Goal: Task Accomplishment & Management: Use online tool/utility

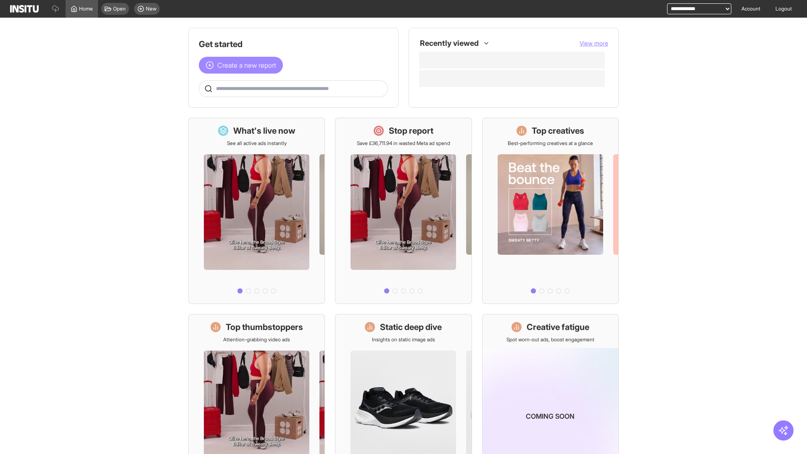
click at [243, 65] on span "Create a new report" at bounding box center [246, 65] width 59 height 10
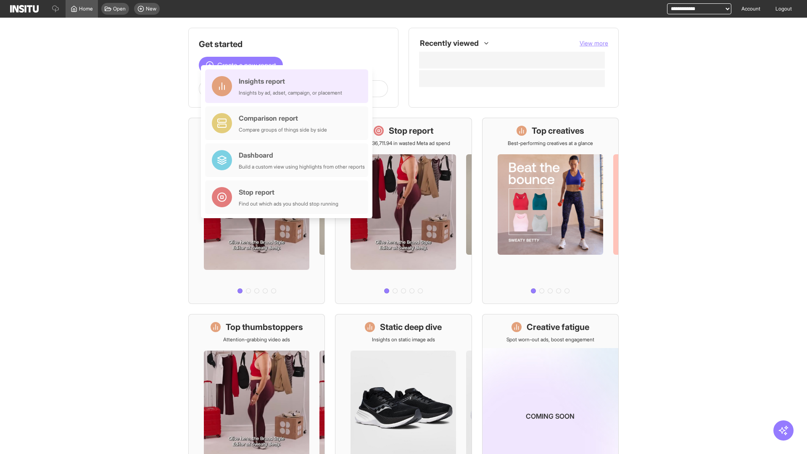
click at [289, 86] on div "Insights report Insights by ad, adset, campaign, or placement" at bounding box center [290, 86] width 103 height 20
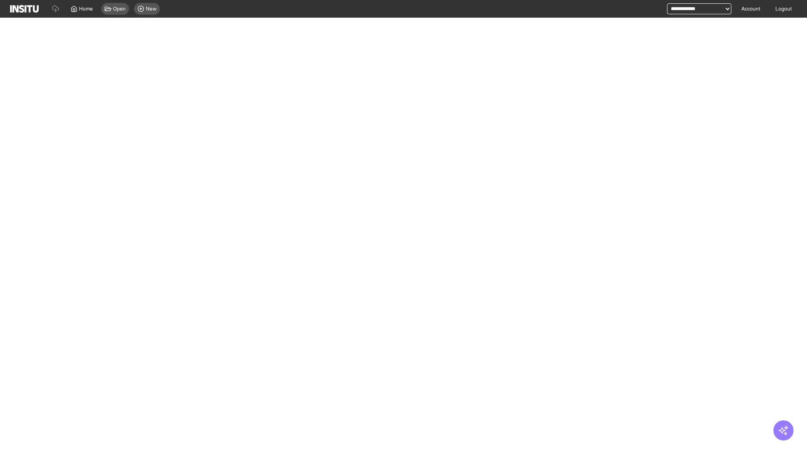
select select "**"
